Goal: Transaction & Acquisition: Purchase product/service

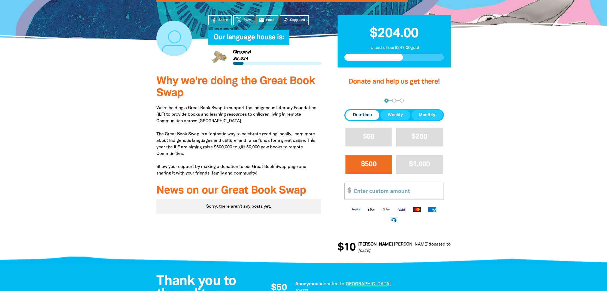
click at [362, 168] on span "$500" at bounding box center [369, 164] width 16 height 6
select select "AU"
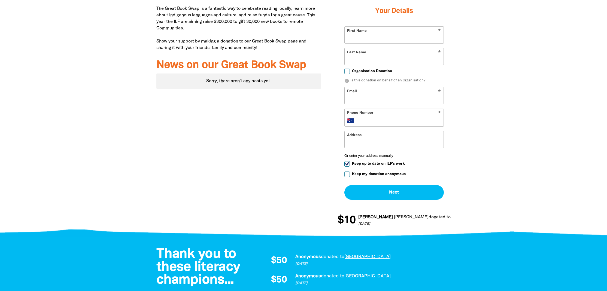
scroll to position [232, 0]
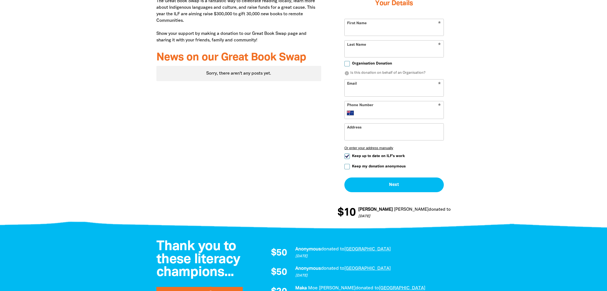
click at [347, 169] on input "Keep my donation anonymous" at bounding box center [346, 166] width 5 height 5
checkbox input "true"
drag, startPoint x: 348, startPoint y: 184, endPoint x: 366, endPoint y: 176, distance: 19.5
click at [349, 159] on input "Keep up to date on ILF's work" at bounding box center [346, 156] width 5 height 5
checkbox input "false"
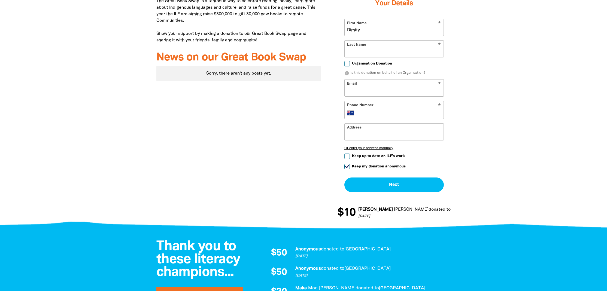
type input "Dimity"
type input "[PERSON_NAME]"
type input "[EMAIL_ADDRESS][DOMAIN_NAME]"
type input "0426 261 732"
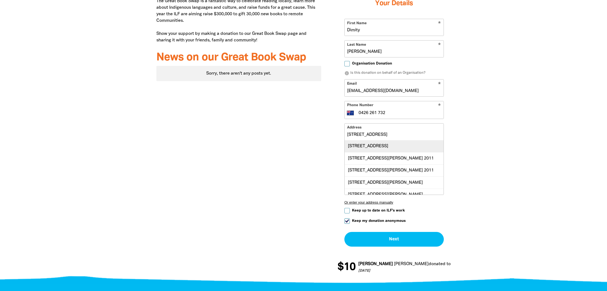
click at [382, 152] on div "[STREET_ADDRESS]" at bounding box center [394, 147] width 99 height 12
type input "[STREET_ADDRESS]"
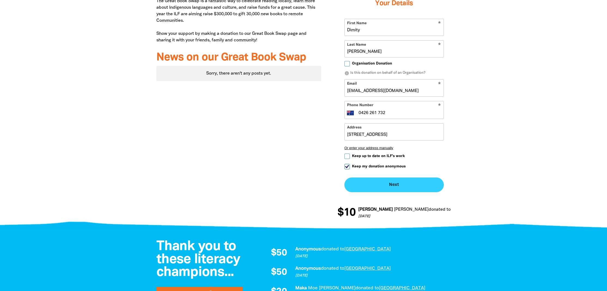
drag, startPoint x: 379, startPoint y: 213, endPoint x: 384, endPoint y: 212, distance: 5.0
click at [379, 192] on button "Next chevron_right" at bounding box center [393, 185] width 99 height 15
checkbox input "false"
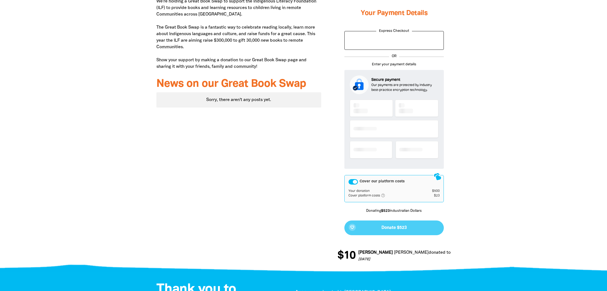
scroll to position [195, 0]
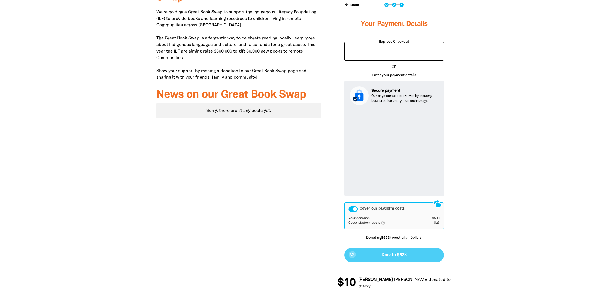
click at [351, 9] on button "arrow_back Back" at bounding box center [351, 4] width 19 height 9
select select "AU"
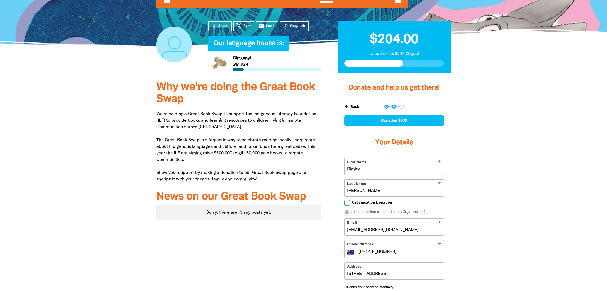
scroll to position [91, 0]
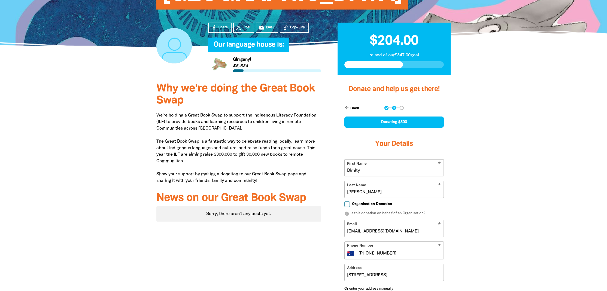
click at [380, 128] on div "Donating $500" at bounding box center [393, 122] width 99 height 11
click at [353, 113] on button "arrow_back Back" at bounding box center [351, 107] width 19 height 9
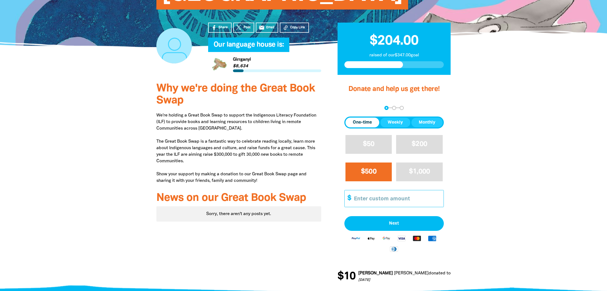
scroll to position [195, 0]
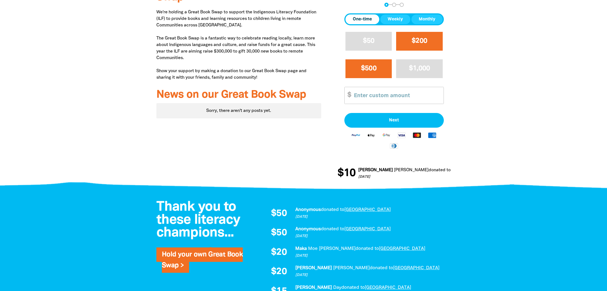
click at [427, 44] on span "$200" at bounding box center [420, 41] width 16 height 6
select select "AU"
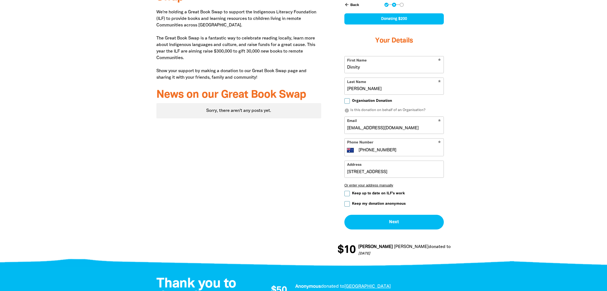
click at [348, 207] on input "Keep my donation anonymous" at bounding box center [346, 203] width 5 height 5
checkbox input "true"
drag, startPoint x: 390, startPoint y: 250, endPoint x: 393, endPoint y: 249, distance: 3.3
click at [390, 230] on button "Next chevron_right" at bounding box center [393, 222] width 99 height 15
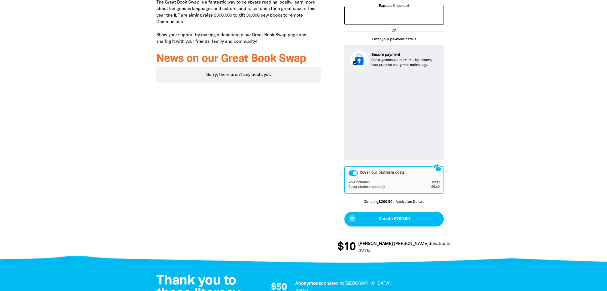
scroll to position [231, 0]
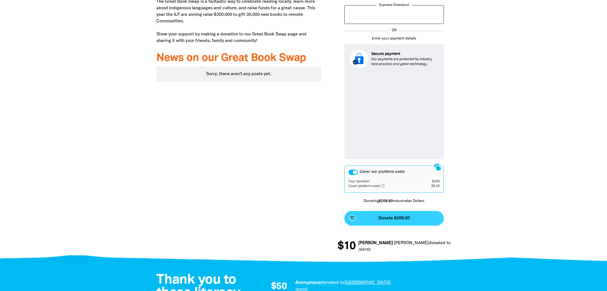
click at [390, 221] on span "Donate $209.50" at bounding box center [393, 218] width 31 height 4
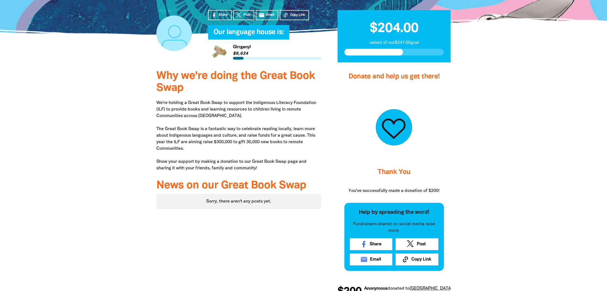
scroll to position [11, 0]
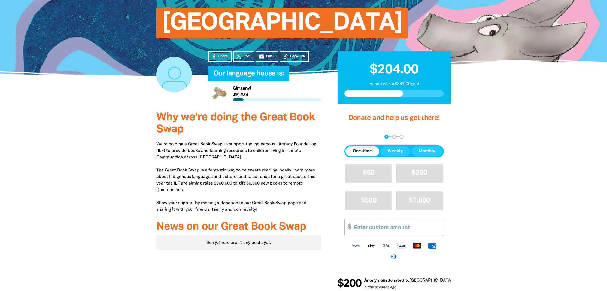
scroll to position [61, 0]
